Goal: Task Accomplishment & Management: Use online tool/utility

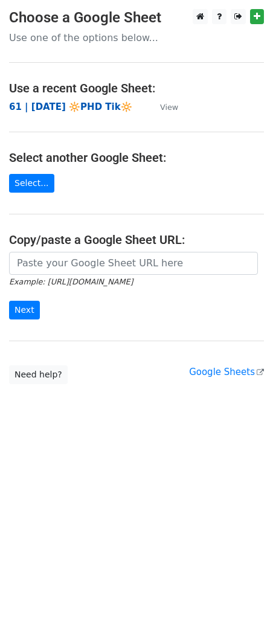
click at [53, 108] on strong "61 | SEPT 2 🔆PHD Tik🔆" at bounding box center [70, 106] width 123 height 11
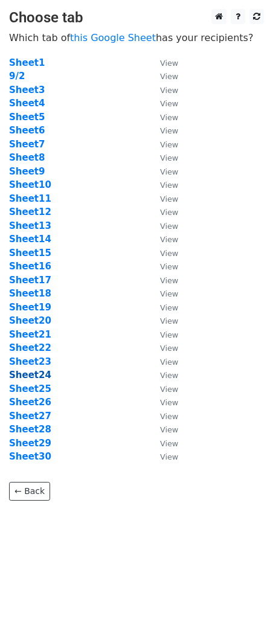
click at [40, 378] on strong "Sheet24" at bounding box center [30, 375] width 42 height 11
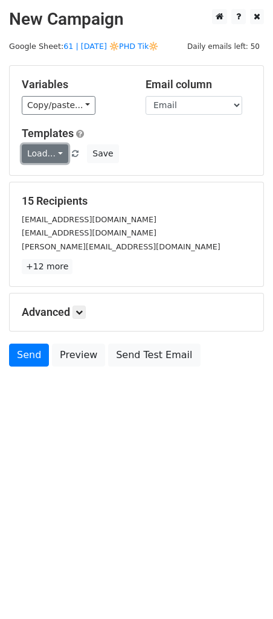
click at [45, 150] on link "Load..." at bounding box center [45, 153] width 47 height 19
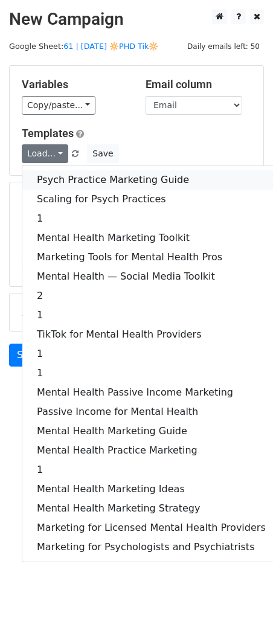
click at [47, 178] on link "Psych Practice Marketing Guide" at bounding box center [151, 179] width 258 height 19
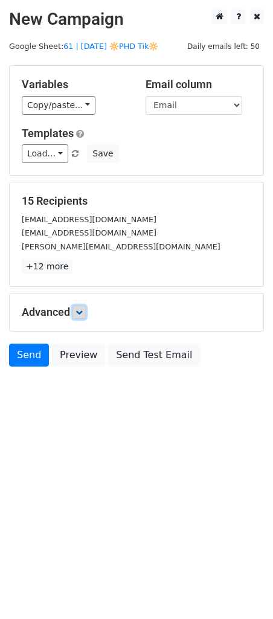
click at [80, 310] on icon at bounding box center [79, 312] width 7 height 7
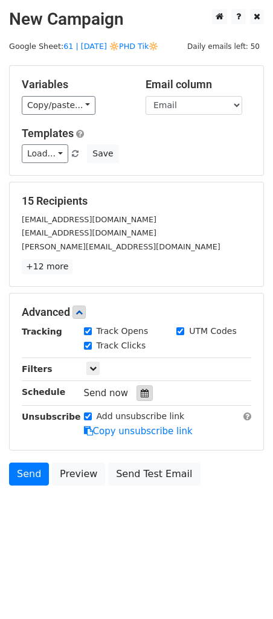
click at [137, 394] on div at bounding box center [145, 393] width 16 height 16
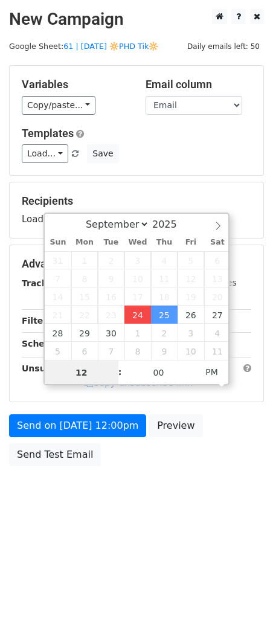
type input "2025-09-24 12:42"
type input "42"
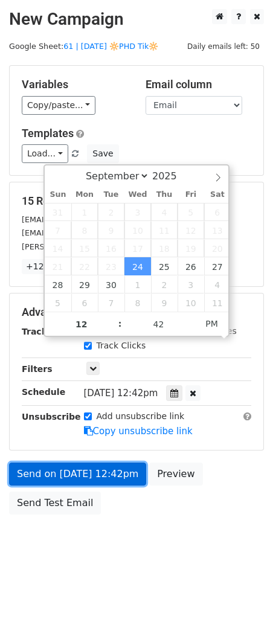
click at [101, 474] on link "Send on Sep 24 at 12:42pm" at bounding box center [77, 474] width 137 height 23
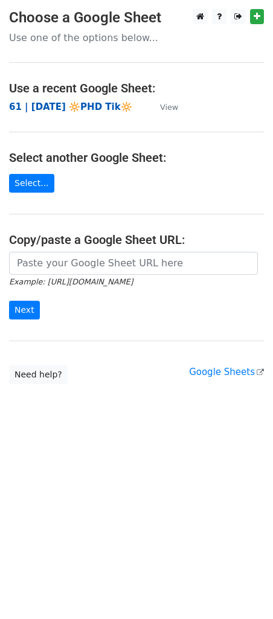
click at [99, 111] on strong "61 | [DATE] 🔆PHD Tik🔆" at bounding box center [70, 106] width 123 height 11
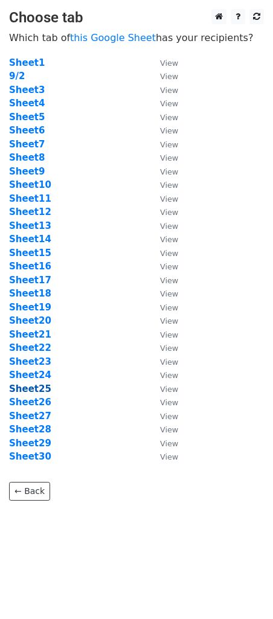
click at [34, 387] on strong "Sheet25" at bounding box center [30, 389] width 42 height 11
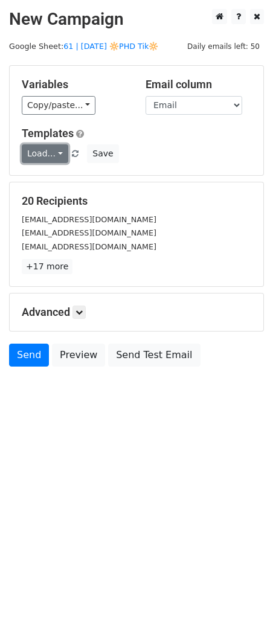
click at [35, 161] on link "Load..." at bounding box center [45, 153] width 47 height 19
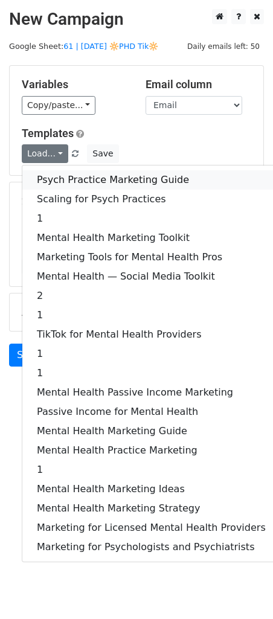
click at [43, 181] on link "Psych Practice Marketing Guide" at bounding box center [151, 179] width 258 height 19
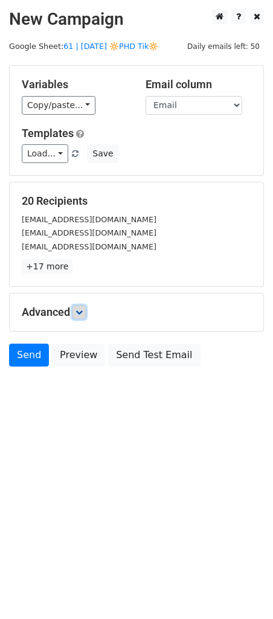
click at [79, 313] on icon at bounding box center [79, 312] width 7 height 7
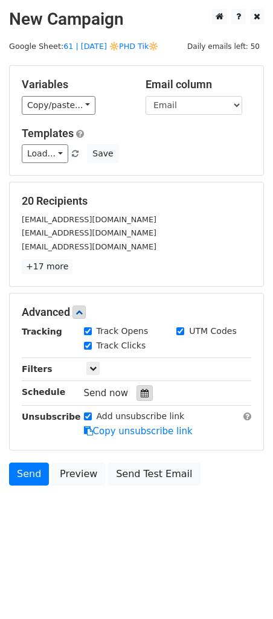
click at [146, 385] on div at bounding box center [145, 393] width 16 height 16
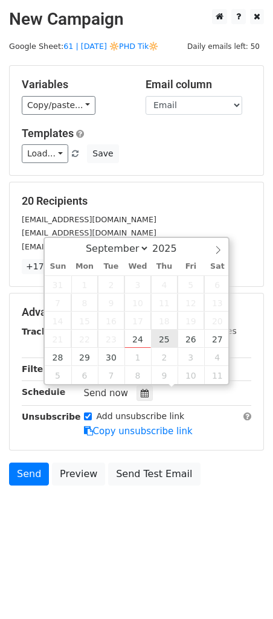
type input "2025-09-25 12:00"
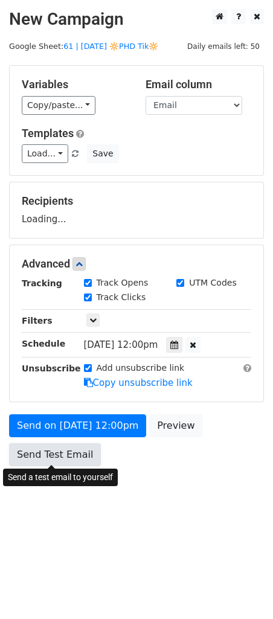
click at [91, 452] on link "Send Test Email" at bounding box center [55, 454] width 92 height 23
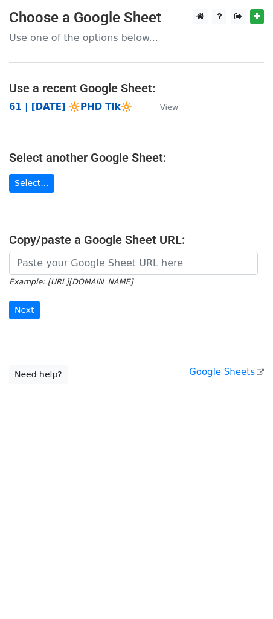
click at [70, 106] on strong "61 | [DATE] 🔆PHD Tik🔆" at bounding box center [70, 106] width 123 height 11
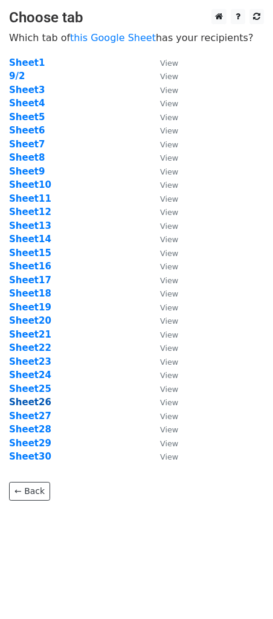
click at [31, 403] on strong "Sheet26" at bounding box center [30, 402] width 42 height 11
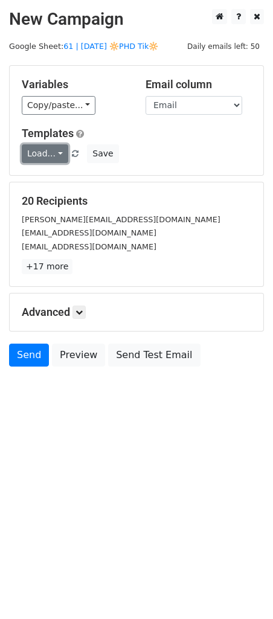
click at [51, 155] on link "Load..." at bounding box center [45, 153] width 47 height 19
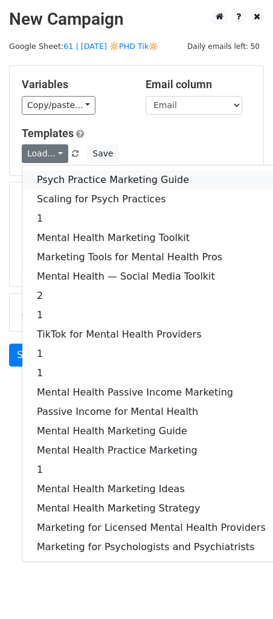
click at [56, 178] on link "Psych Practice Marketing Guide" at bounding box center [151, 179] width 258 height 19
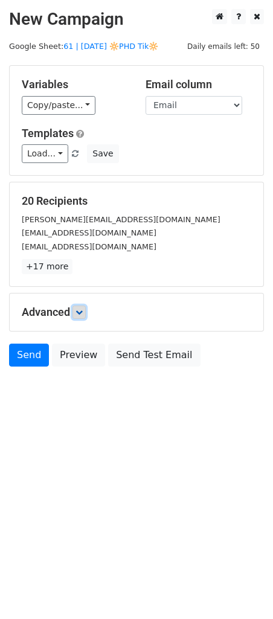
click at [79, 306] on link at bounding box center [78, 312] width 13 height 13
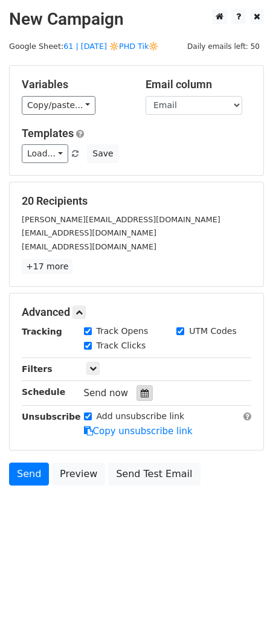
click at [141, 397] on div at bounding box center [145, 393] width 16 height 16
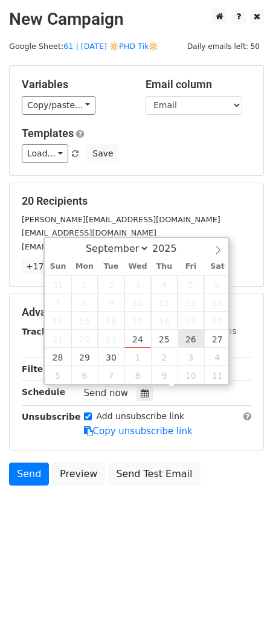
type input "2025-09-26 12:00"
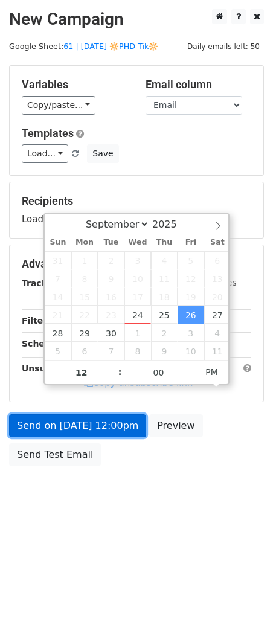
click at [101, 423] on link "Send on Sep 26 at 12:00pm" at bounding box center [77, 425] width 137 height 23
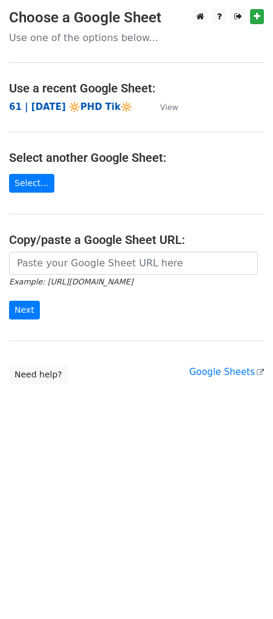
click at [95, 107] on strong "61 | SEPT 2 🔆PHD Tik🔆" at bounding box center [70, 106] width 123 height 11
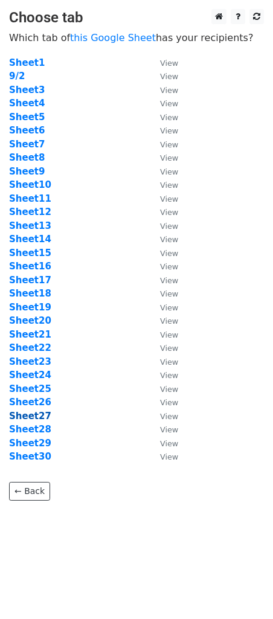
click at [39, 414] on strong "Sheet27" at bounding box center [30, 416] width 42 height 11
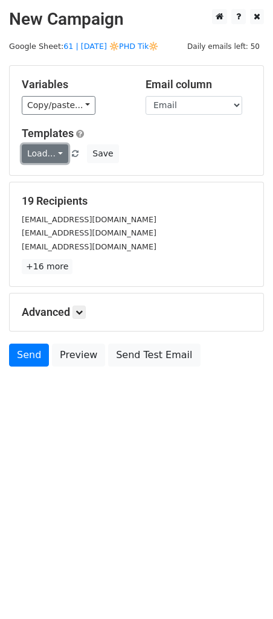
click at [44, 161] on link "Load..." at bounding box center [45, 153] width 47 height 19
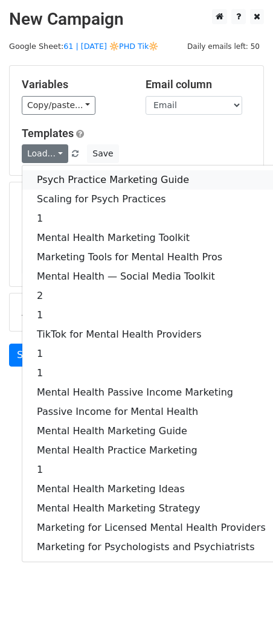
click at [71, 184] on link "Psych Practice Marketing Guide" at bounding box center [151, 179] width 258 height 19
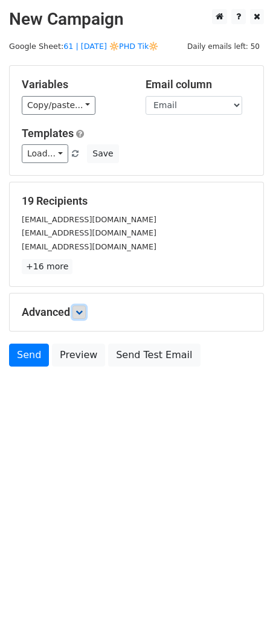
click at [78, 309] on icon at bounding box center [79, 312] width 7 height 7
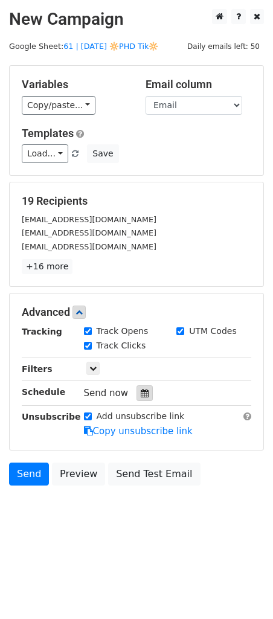
click at [142, 391] on icon at bounding box center [145, 393] width 8 height 8
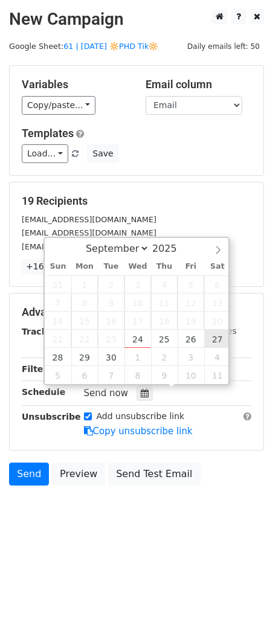
type input "2025-09-27 12:00"
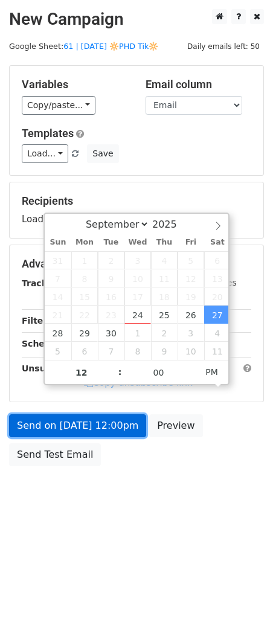
click at [104, 425] on link "Send on Sep 27 at 12:00pm" at bounding box center [77, 425] width 137 height 23
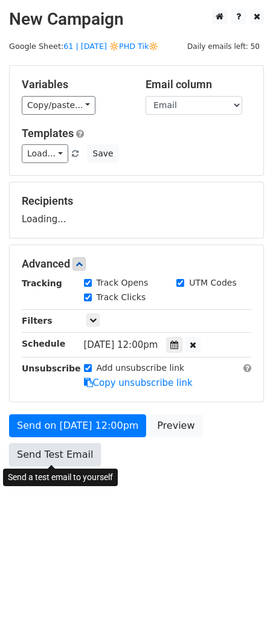
click at [71, 457] on link "Send Test Email" at bounding box center [55, 454] width 92 height 23
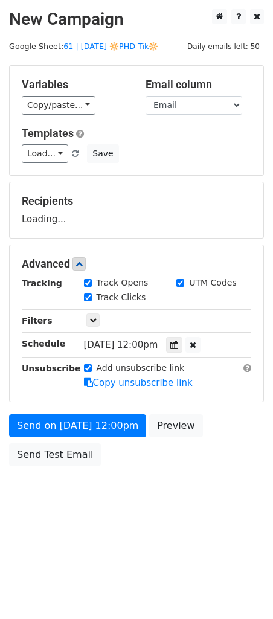
click at [92, 413] on form "Variables Copy/paste... {{Name}} {{Email}} Email column Name Email Templates Lo…" at bounding box center [136, 268] width 255 height 407
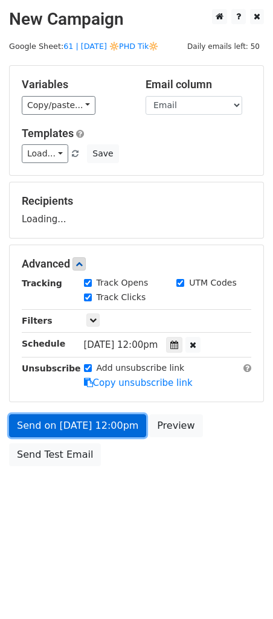
click at [71, 433] on link "Send on Sep 27 at 12:00pm" at bounding box center [77, 425] width 137 height 23
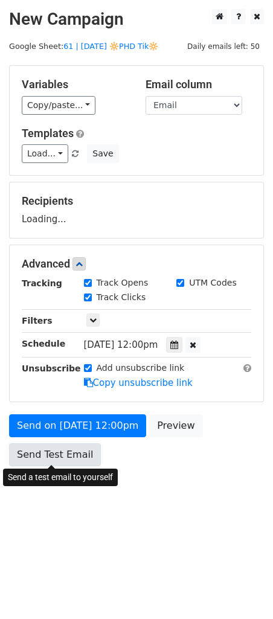
click at [50, 461] on link "Send Test Email" at bounding box center [55, 454] width 92 height 23
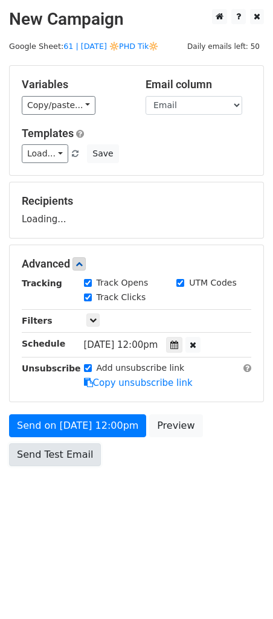
click at [45, 448] on link "Send Test Email" at bounding box center [55, 454] width 92 height 23
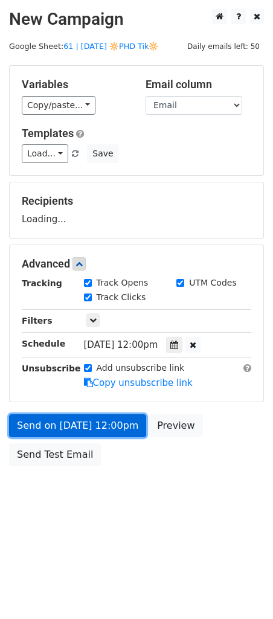
click at [71, 422] on link "Send on Sep 27 at 12:00pm" at bounding box center [77, 425] width 137 height 23
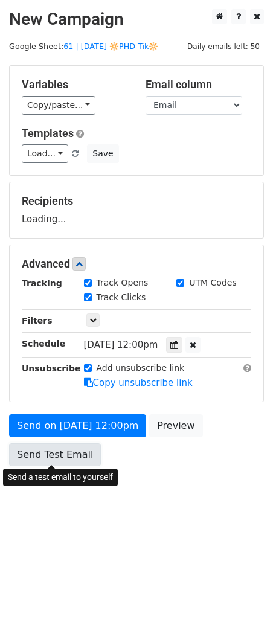
click at [63, 452] on link "Send Test Email" at bounding box center [55, 454] width 92 height 23
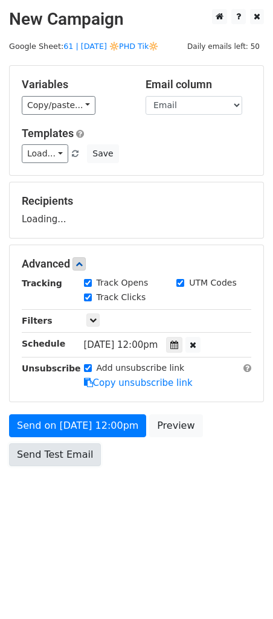
click at [63, 452] on link "Send Test Email" at bounding box center [55, 454] width 92 height 23
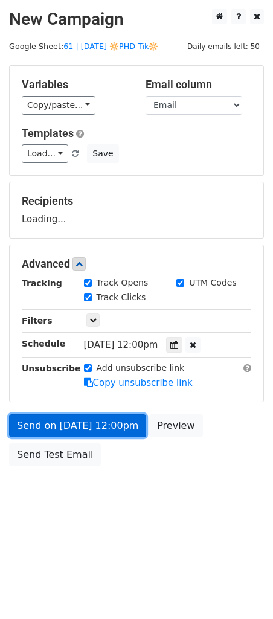
click at [70, 419] on link "Send on Sep 27 at 12:00pm" at bounding box center [77, 425] width 137 height 23
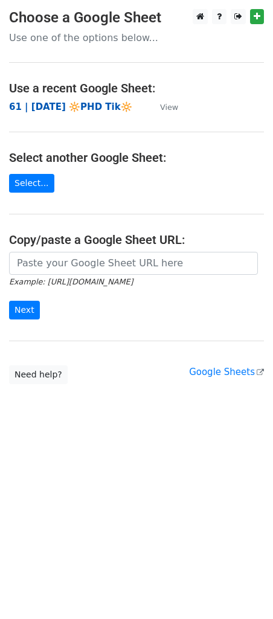
click at [88, 111] on strong "61 | [DATE] 🔆PHD Tik🔆" at bounding box center [70, 106] width 123 height 11
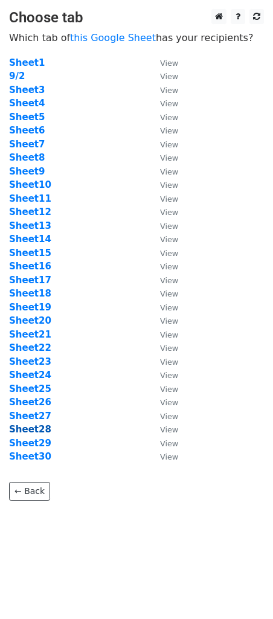
click at [35, 430] on strong "Sheet28" at bounding box center [30, 429] width 42 height 11
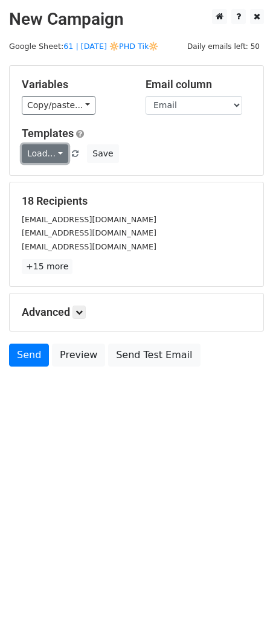
click at [43, 161] on link "Load..." at bounding box center [45, 153] width 47 height 19
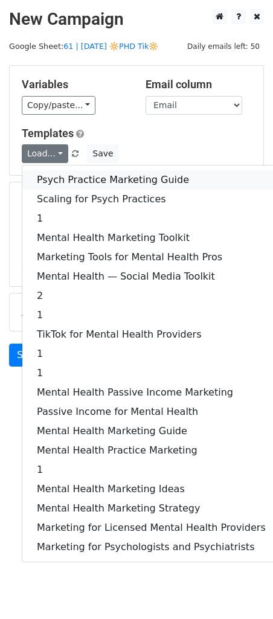
click at [62, 176] on link "Psych Practice Marketing Guide" at bounding box center [151, 179] width 258 height 19
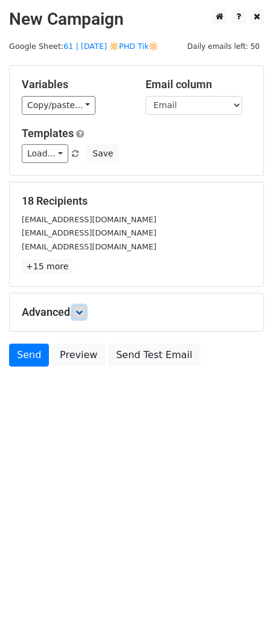
click at [86, 311] on link at bounding box center [78, 312] width 13 height 13
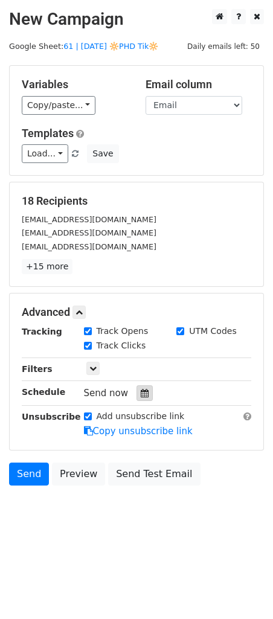
click at [141, 390] on icon at bounding box center [145, 393] width 8 height 8
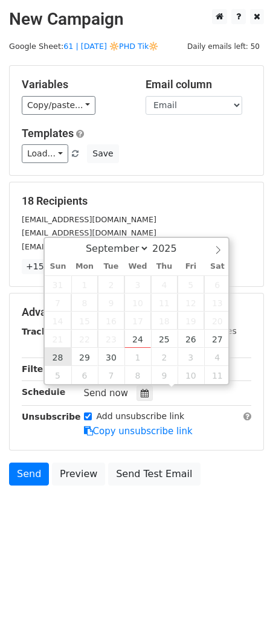
type input "[DATE] 12:00"
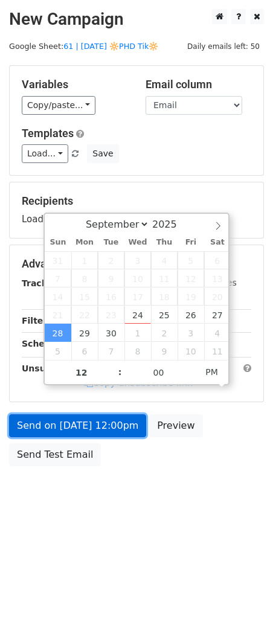
click at [69, 431] on link "Send on [DATE] 12:00pm" at bounding box center [77, 425] width 137 height 23
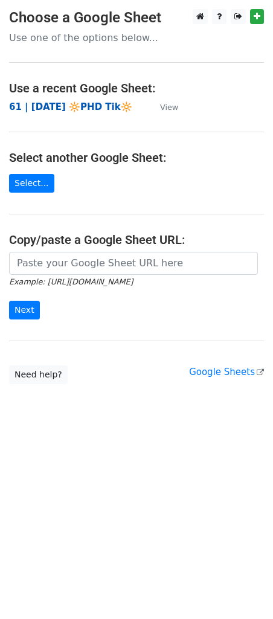
click at [69, 104] on strong "61 | [DATE] 🔆PHD Tik🔆" at bounding box center [70, 106] width 123 height 11
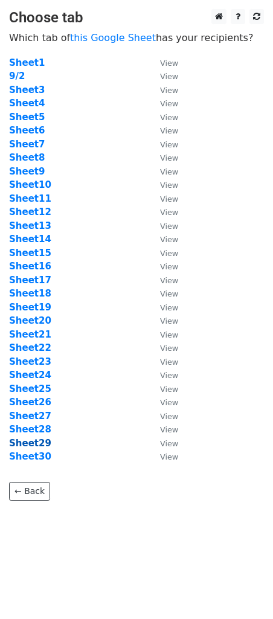
click at [41, 441] on strong "Sheet29" at bounding box center [30, 443] width 42 height 11
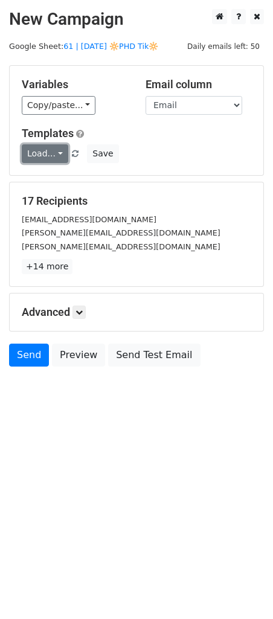
click at [45, 153] on link "Load..." at bounding box center [45, 153] width 47 height 19
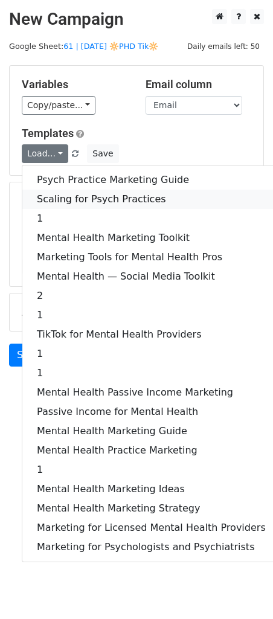
click at [63, 196] on link "Scaling for Psych Practices" at bounding box center [151, 199] width 258 height 19
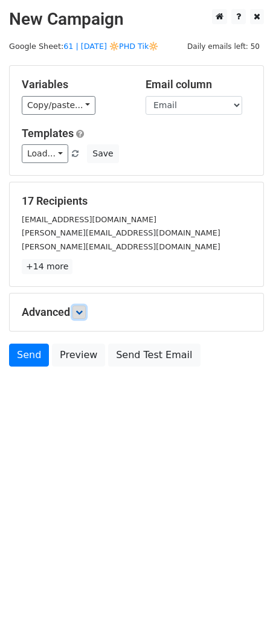
click at [83, 315] on link at bounding box center [78, 312] width 13 height 13
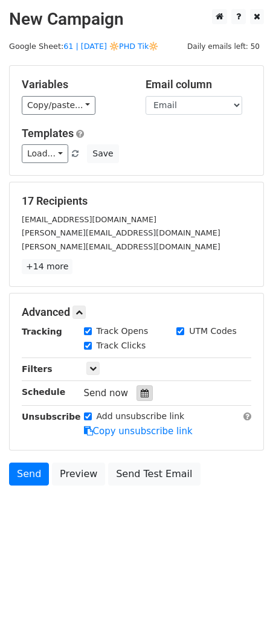
click at [144, 391] on div at bounding box center [145, 393] width 16 height 16
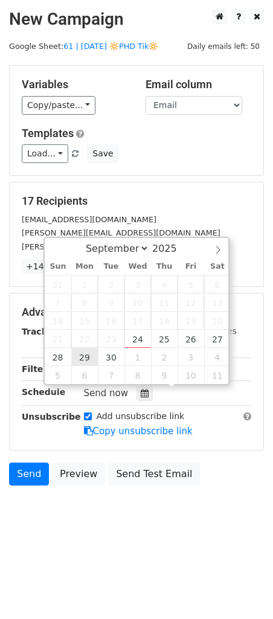
type input "2025-09-29 12:00"
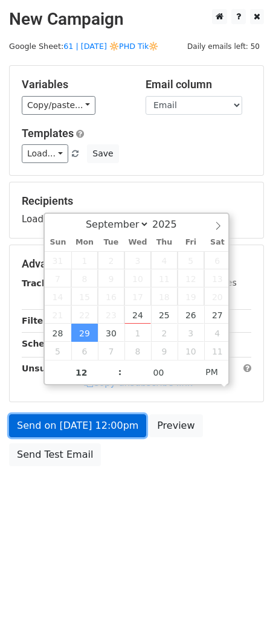
click at [79, 417] on link "Send on Sep 29 at 12:00pm" at bounding box center [77, 425] width 137 height 23
